Goal: Check status: Check status

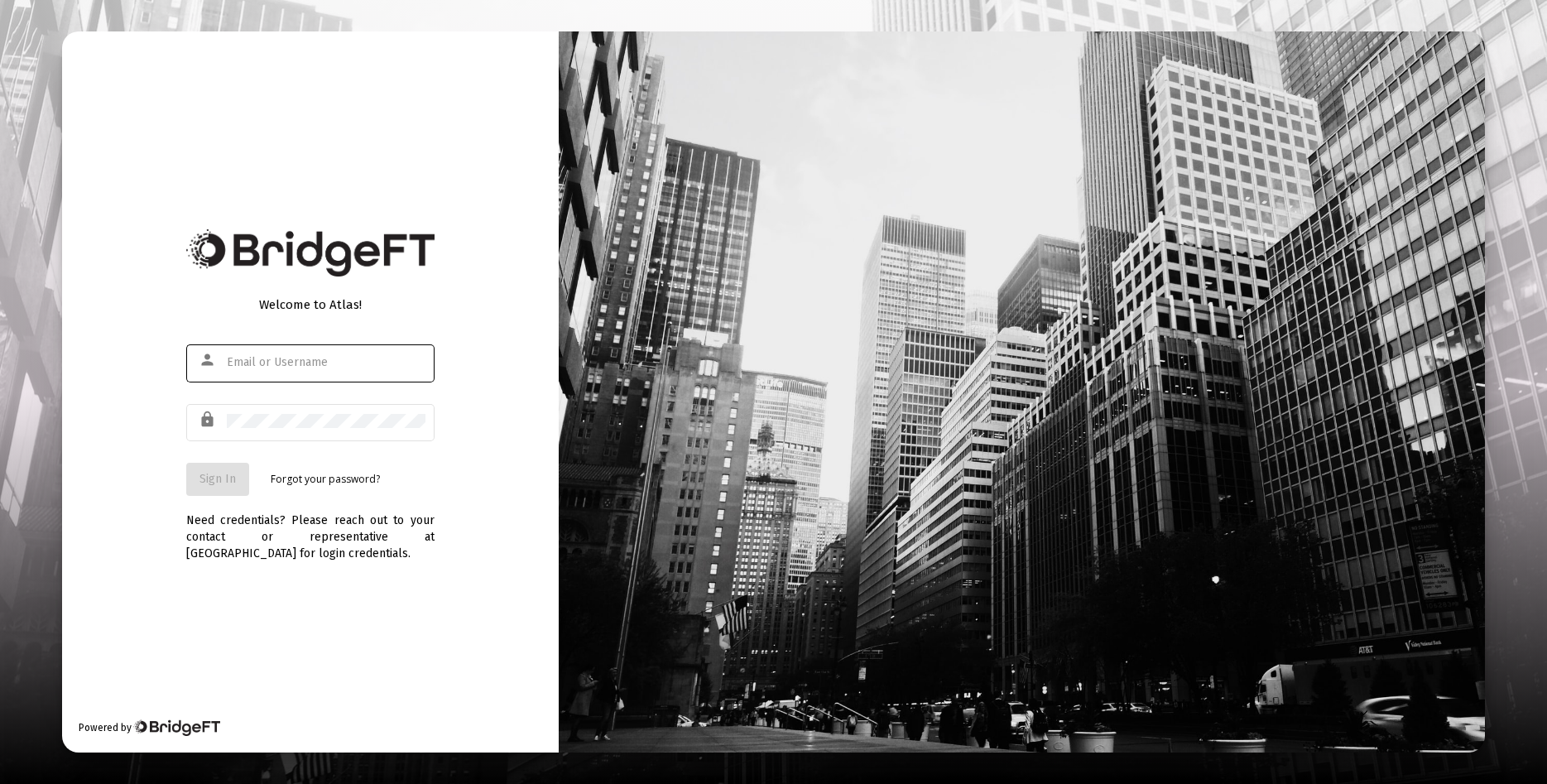
click at [241, 358] on input "text" at bounding box center [326, 362] width 199 height 14
type input "johnrachow@aol.com"
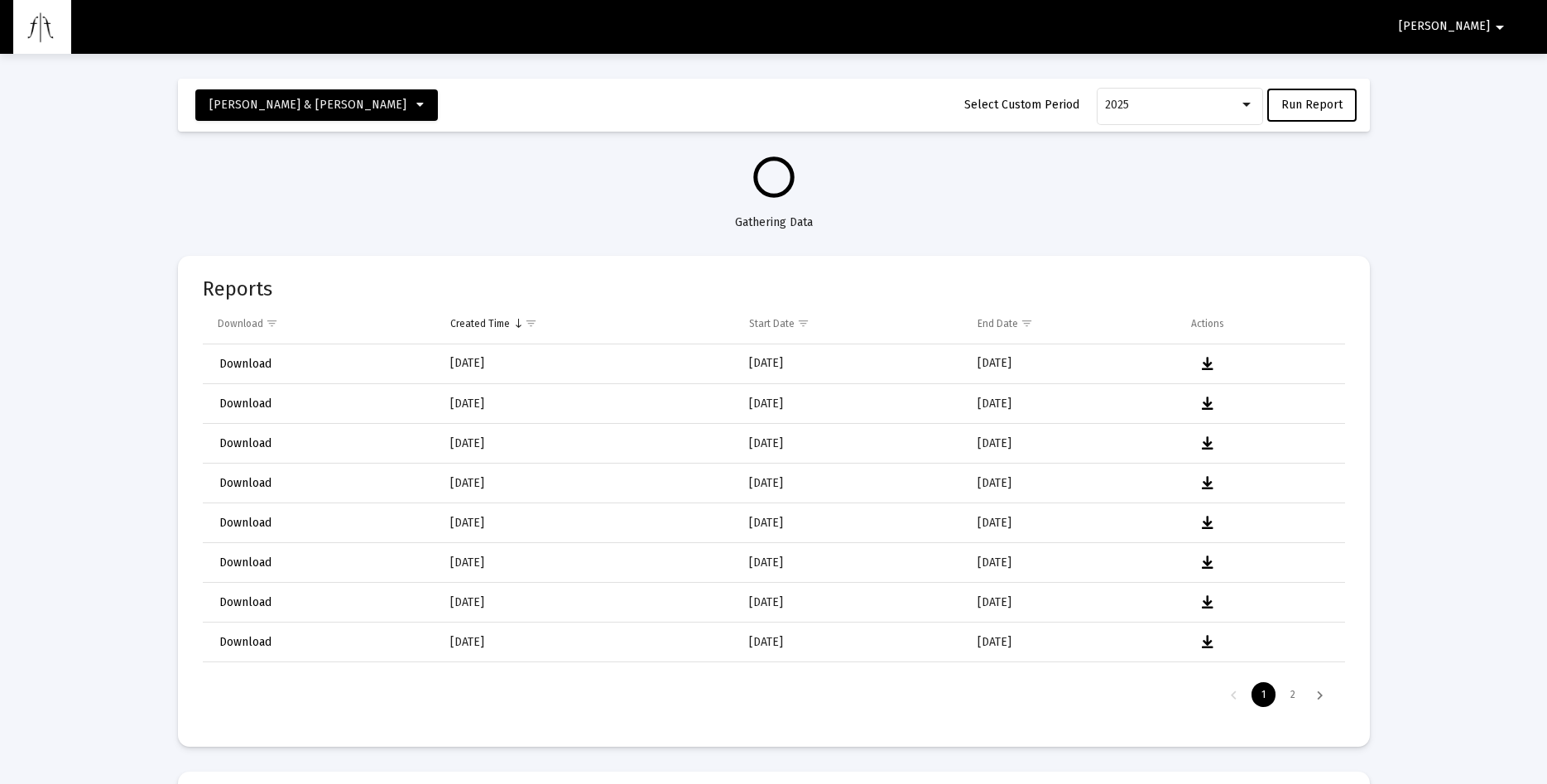
select select "View all"
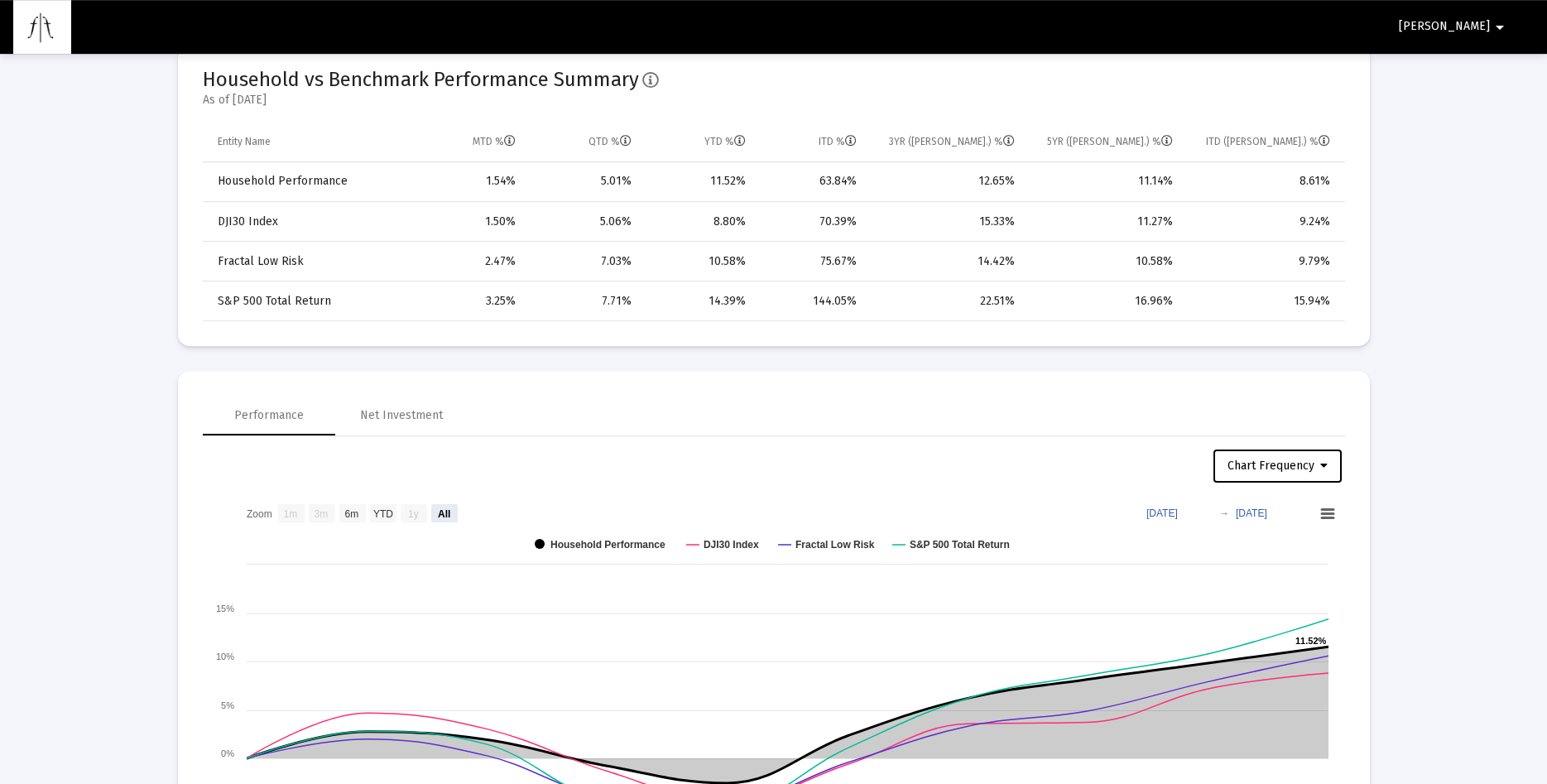
scroll to position [1097, 0]
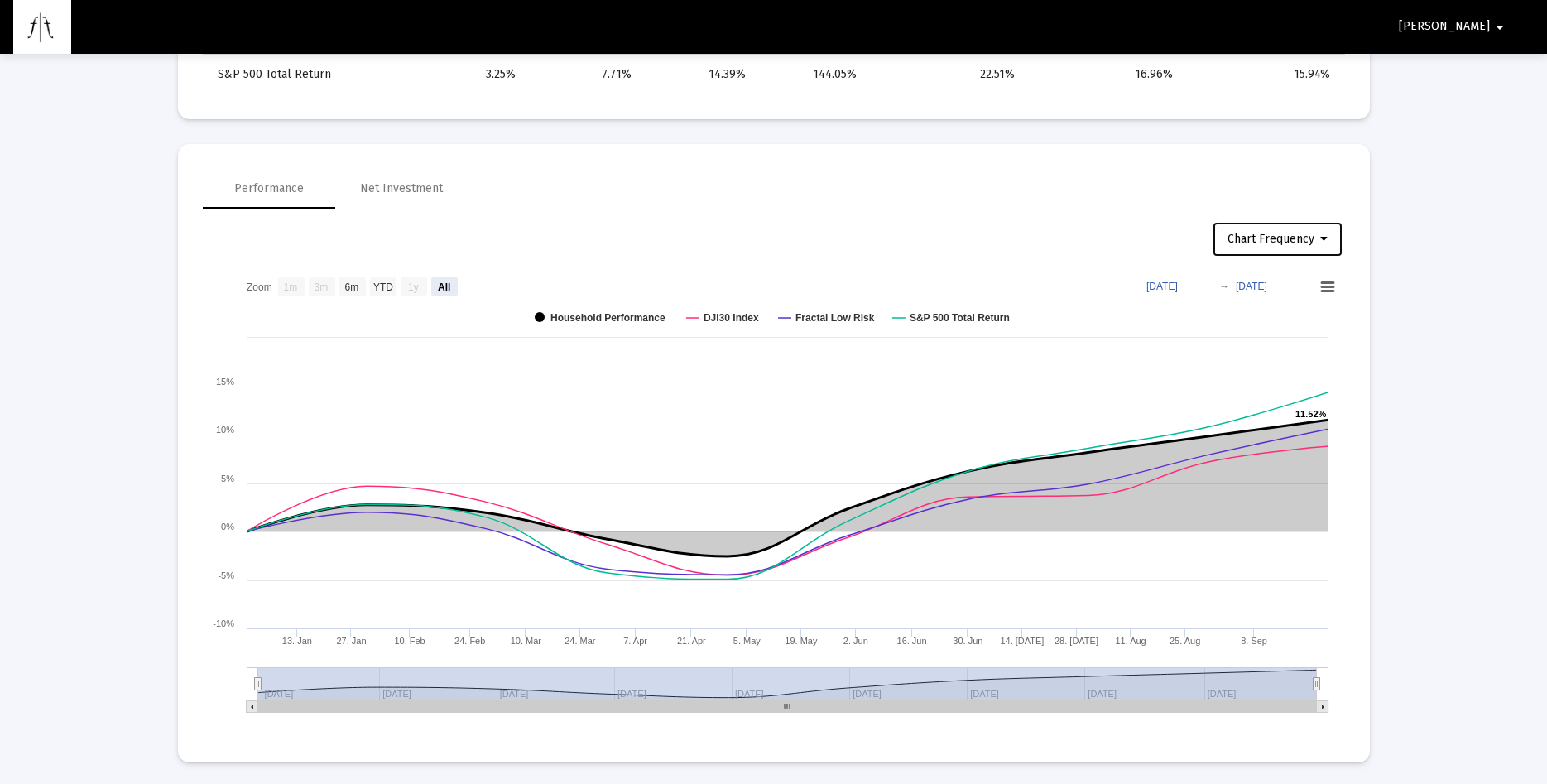
click at [1328, 240] on button "Chart Frequency" at bounding box center [1278, 239] width 129 height 33
click at [1304, 323] on button "Weekly Frequency" at bounding box center [1281, 322] width 140 height 40
select select "View all"
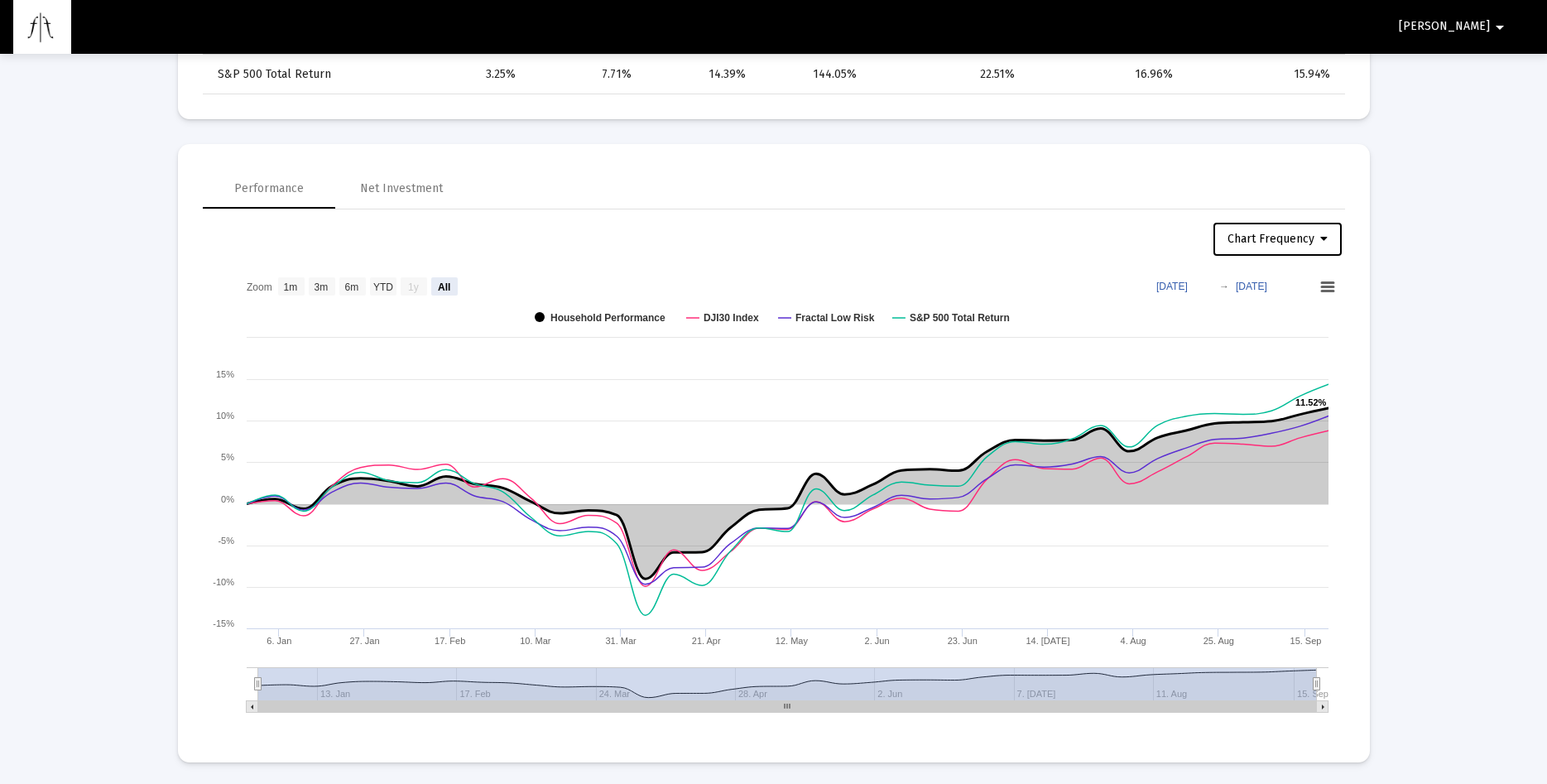
click at [1322, 708] on icon at bounding box center [1323, 707] width 3 height 5
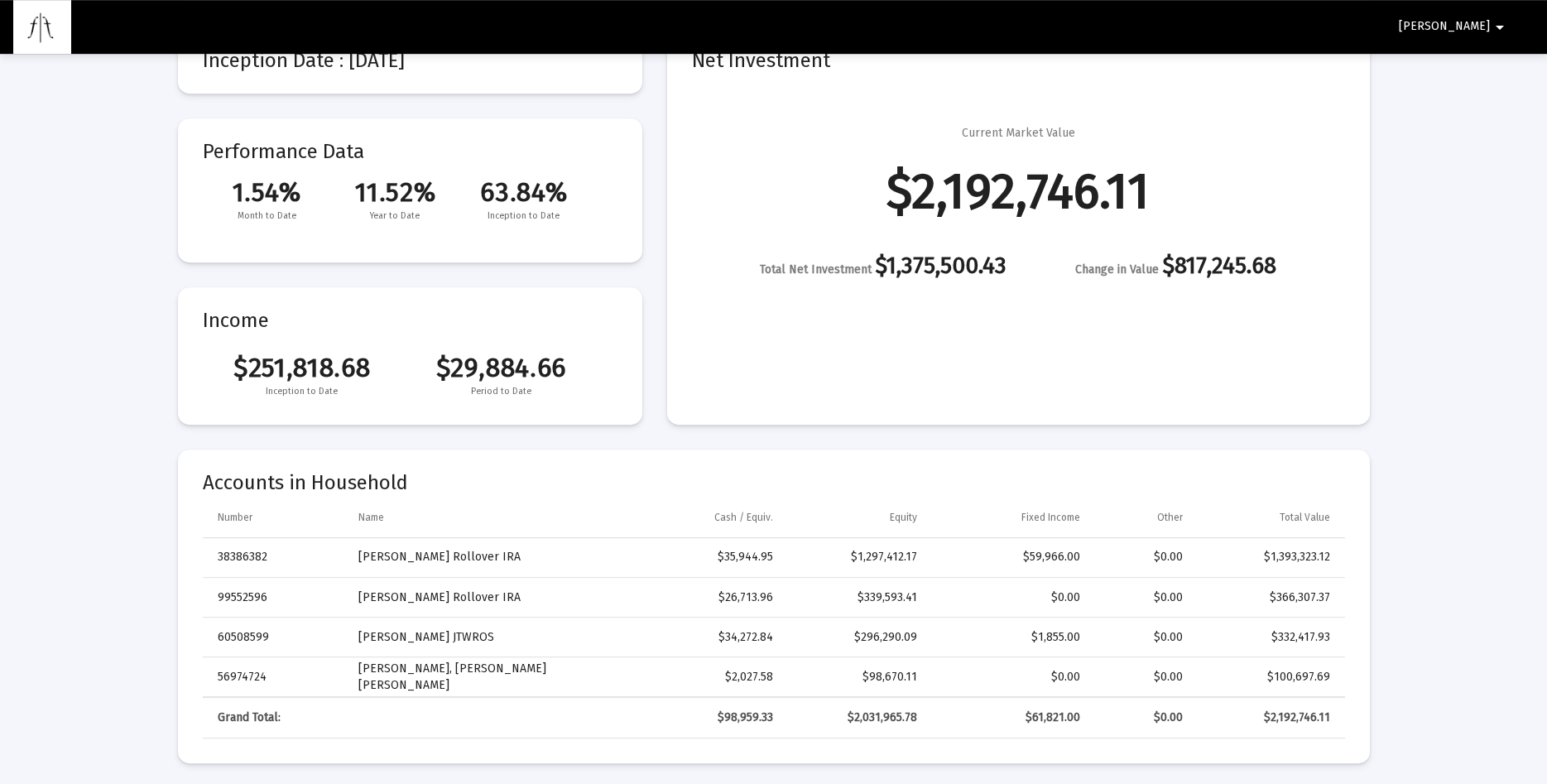
scroll to position [0, 0]
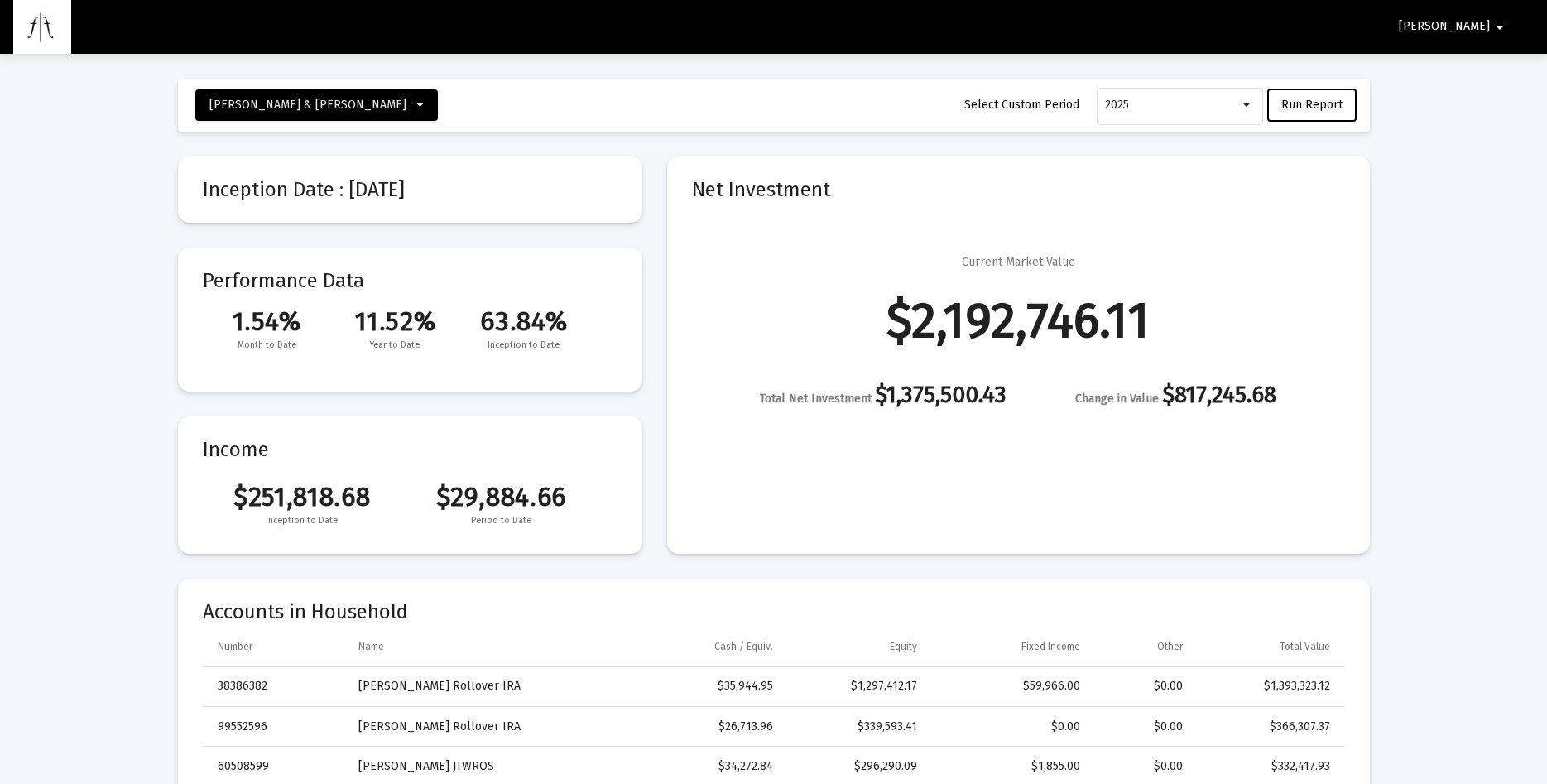
click at [1499, 25] on mat-icon "arrow_drop_down" at bounding box center [1500, 27] width 19 height 33
click at [1463, 144] on div at bounding box center [773, 392] width 1547 height 784
click at [1498, 25] on mat-icon "arrow_drop_down" at bounding box center [1500, 27] width 19 height 33
click at [1504, 70] on button "Logout" at bounding box center [1493, 70] width 93 height 40
